Goal: Information Seeking & Learning: Learn about a topic

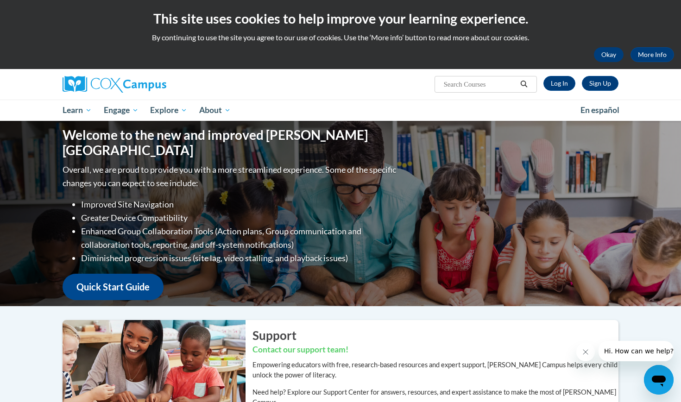
click at [619, 55] on button "Okay" at bounding box center [609, 54] width 30 height 15
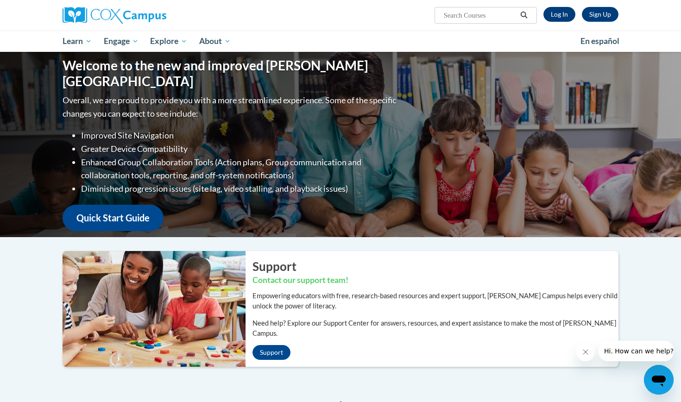
click at [558, 10] on link "Log In" at bounding box center [559, 14] width 32 height 15
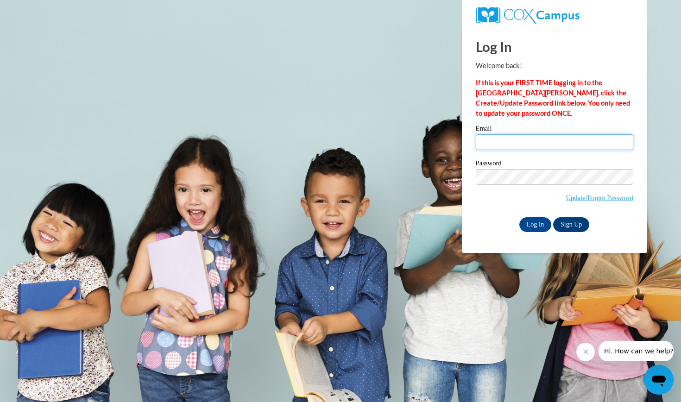
type input "mkline@augusta.edu"
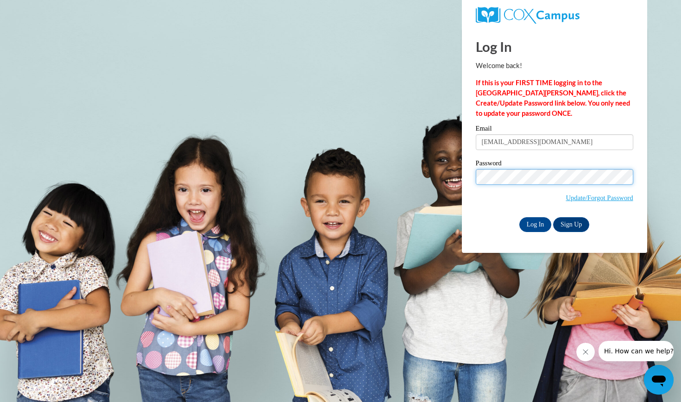
click at [534, 223] on input "Log In" at bounding box center [535, 224] width 32 height 15
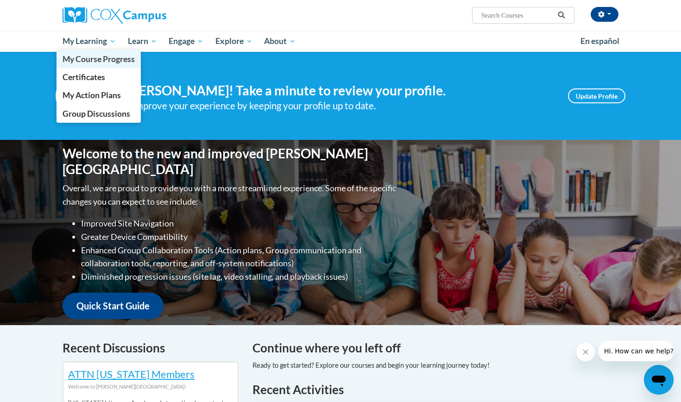
click at [106, 58] on span "My Course Progress" at bounding box center [99, 59] width 72 height 10
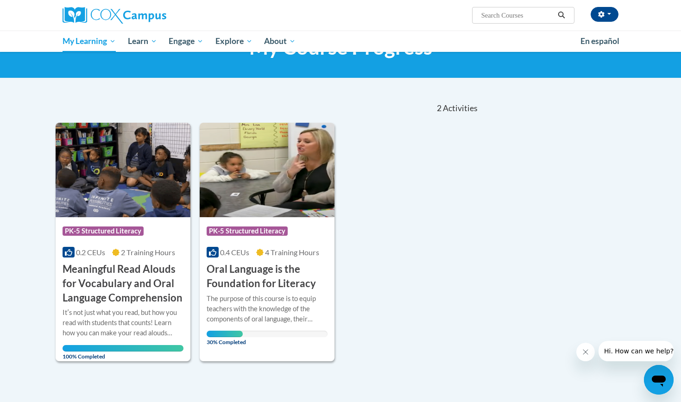
scroll to position [48, 0]
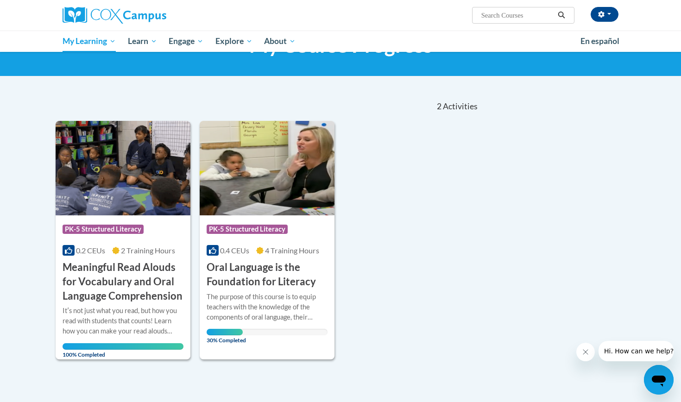
click at [292, 264] on h3 "Oral Language is the Foundation for Literacy" at bounding box center [267, 274] width 121 height 29
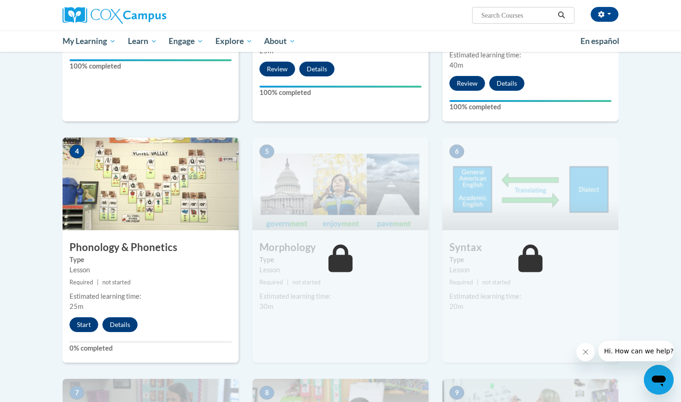
scroll to position [375, 0]
click at [84, 318] on button "Start" at bounding box center [83, 324] width 29 height 15
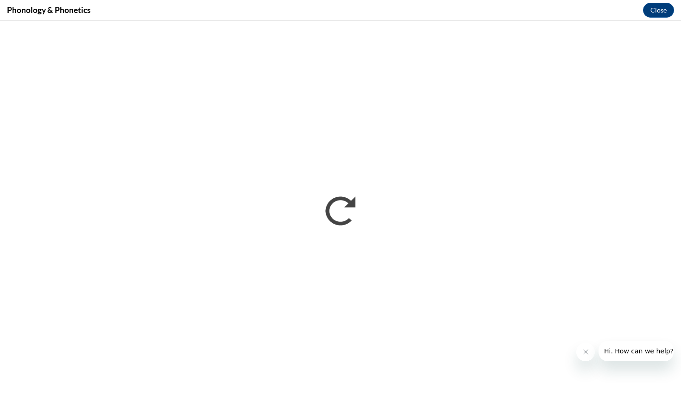
scroll to position [0, 0]
click at [578, 342] on div at bounding box center [624, 351] width 97 height 20
click at [587, 358] on button "Close message from company" at bounding box center [585, 352] width 19 height 19
click at [661, 11] on button "Close" at bounding box center [658, 10] width 31 height 15
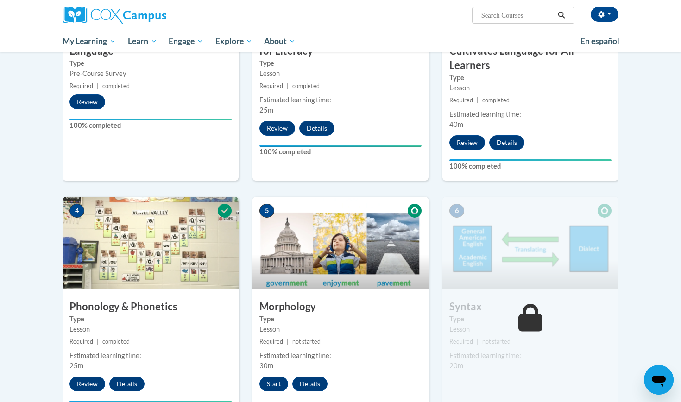
scroll to position [366, 0]
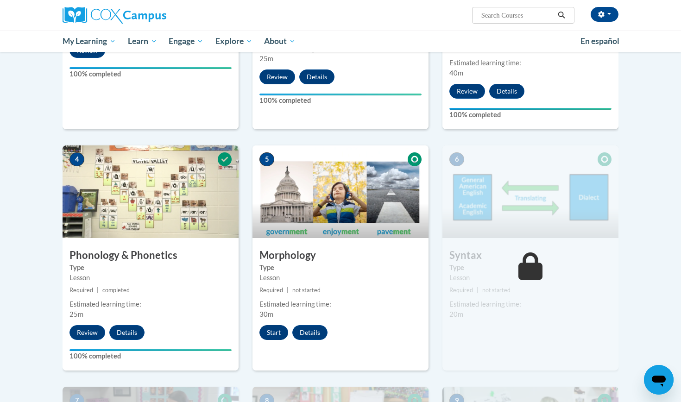
click at [271, 330] on button "Start" at bounding box center [273, 332] width 29 height 15
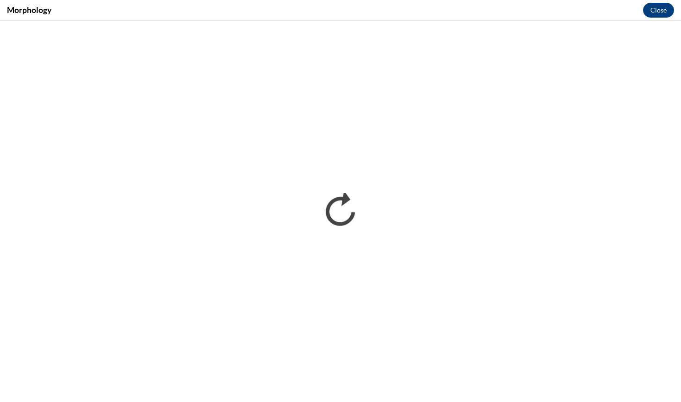
scroll to position [0, 0]
click at [663, 10] on button "Close" at bounding box center [658, 10] width 31 height 15
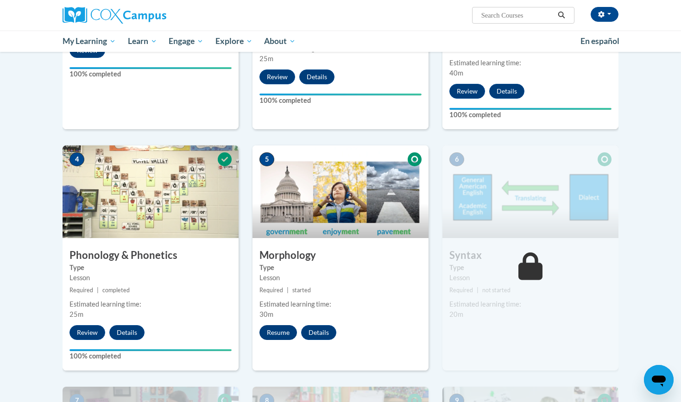
click at [288, 332] on button "Resume" at bounding box center [278, 332] width 38 height 15
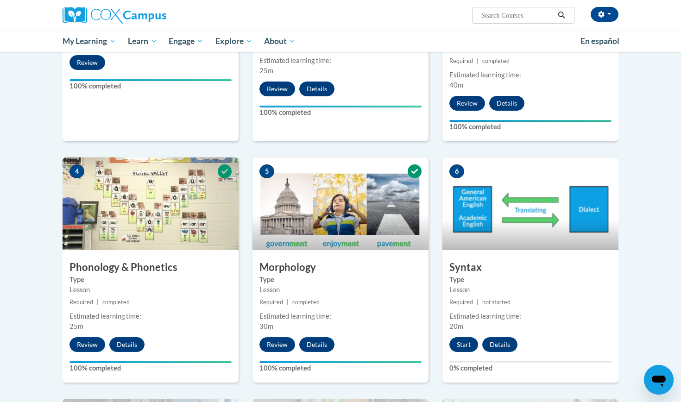
scroll to position [357, 0]
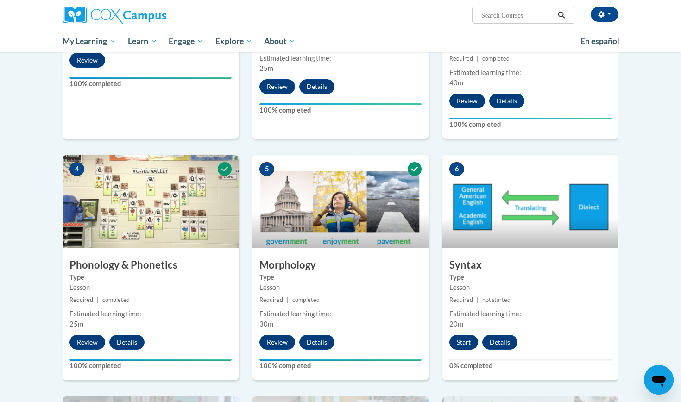
click at [463, 335] on button "Start" at bounding box center [463, 342] width 29 height 15
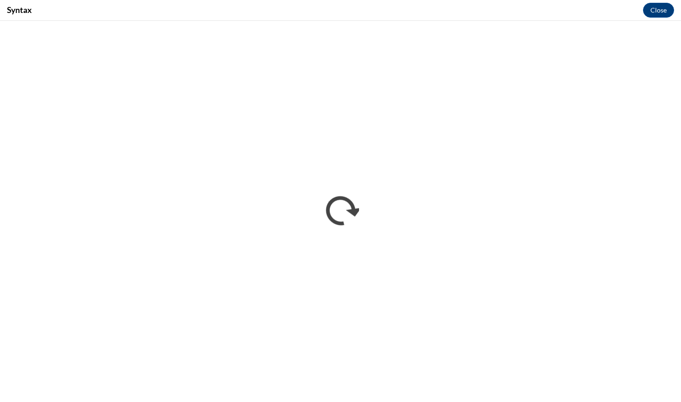
scroll to position [0, 0]
click at [665, 10] on button "Close" at bounding box center [658, 10] width 31 height 15
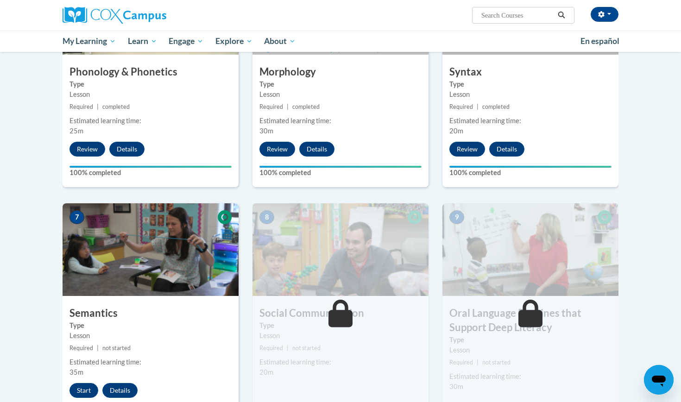
scroll to position [686, 0]
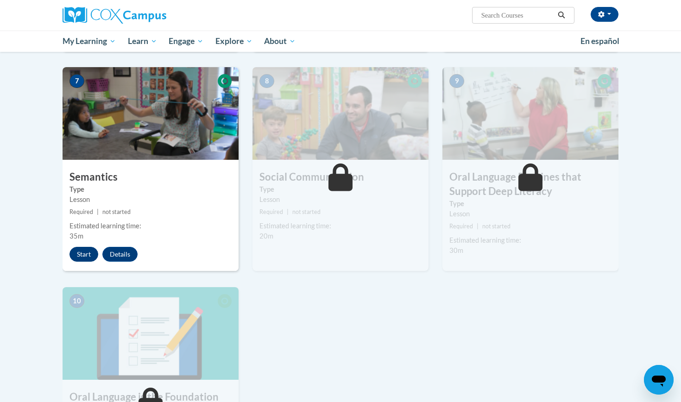
click at [83, 255] on button "Start" at bounding box center [83, 254] width 29 height 15
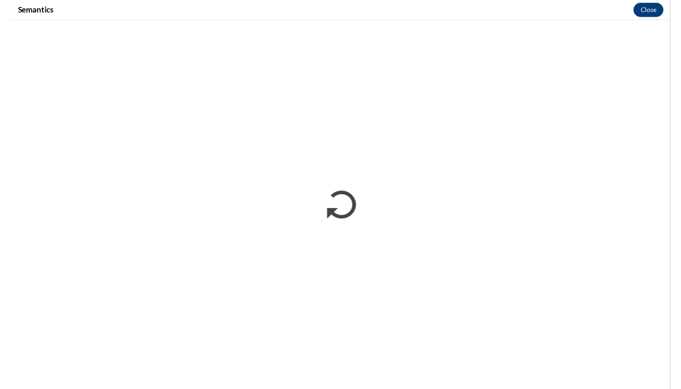
scroll to position [0, 0]
click at [562, 3] on div "Semantics Close" at bounding box center [340, 10] width 681 height 21
click at [660, 8] on button "Close" at bounding box center [658, 10] width 31 height 15
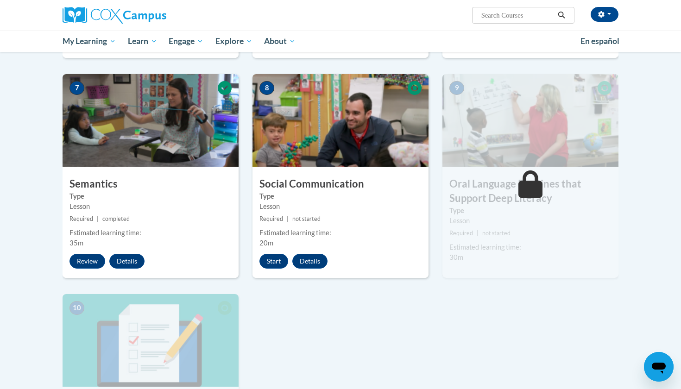
scroll to position [693, 0]
